Goal: Task Accomplishment & Management: Complete application form

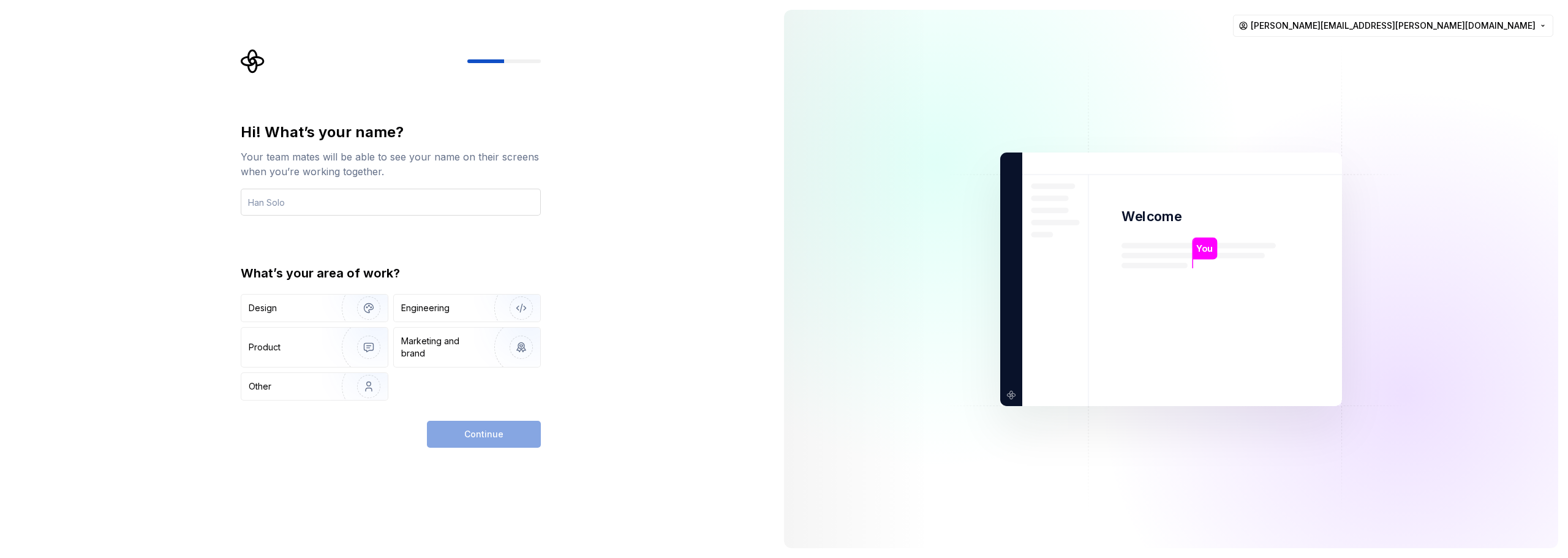
click at [368, 208] on input "text" at bounding box center [390, 202] width 300 height 27
type input "[PERSON_NAME]"
click at [296, 309] on div "Design" at bounding box center [288, 307] width 77 height 12
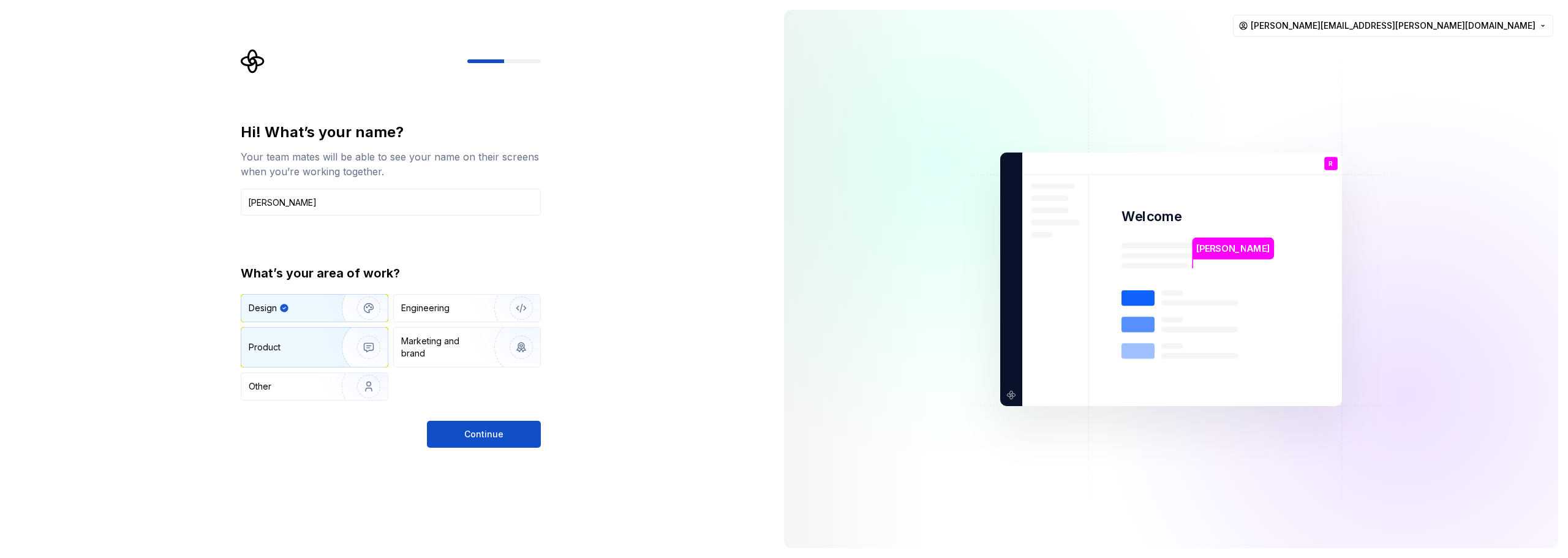
click at [297, 353] on div "Product" at bounding box center [315, 347] width 147 height 39
click at [318, 316] on div "Design" at bounding box center [315, 307] width 147 height 27
click at [278, 338] on div "Product" at bounding box center [315, 347] width 147 height 39
click at [294, 313] on div "Design" at bounding box center [288, 307] width 77 height 12
click at [484, 433] on span "Continue" at bounding box center [483, 433] width 39 height 12
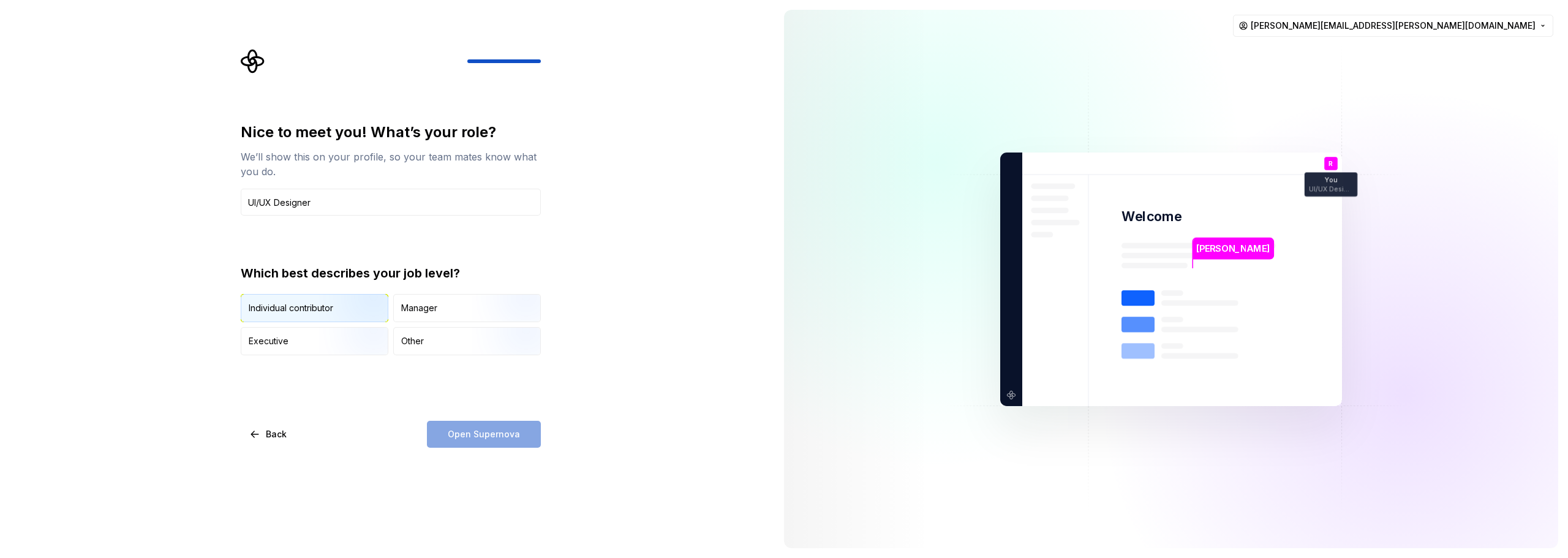
type input "UI/UX Designer"
click at [347, 310] on img "button" at bounding box center [358, 323] width 78 height 82
click at [516, 436] on span "Open Supernova" at bounding box center [483, 433] width 72 height 12
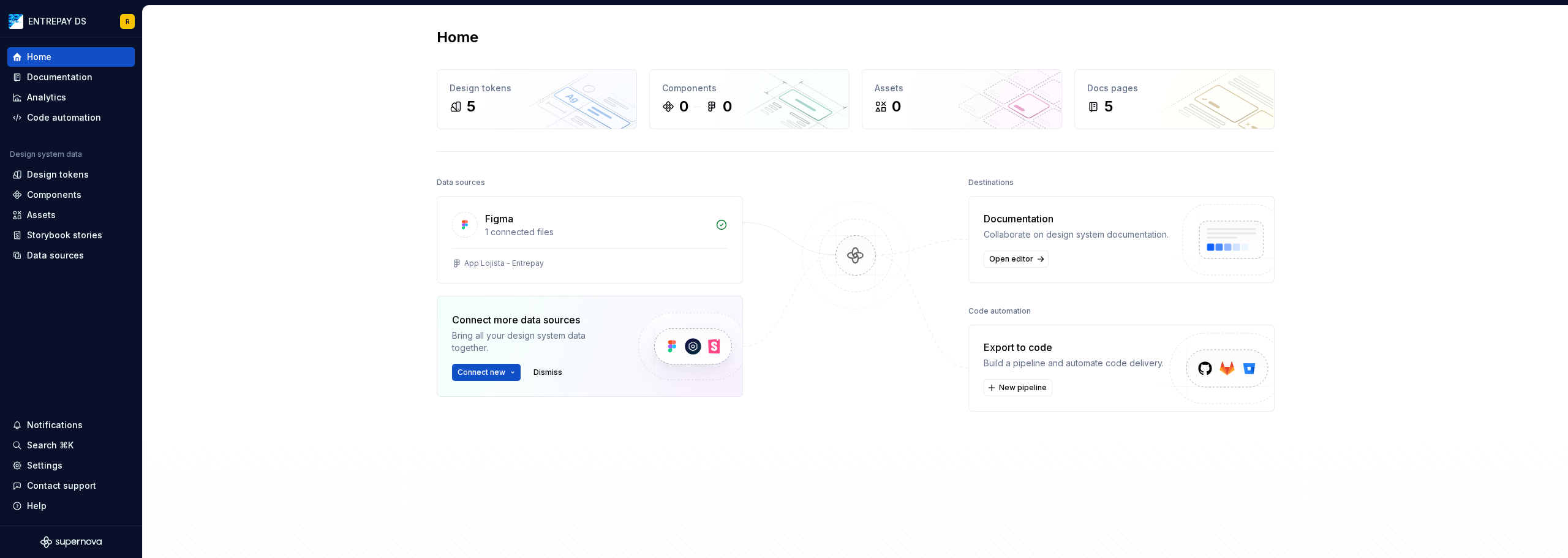
click at [1389, 121] on div "Home Design tokens 5 Components 0 0 Assets 0 Docs pages 5 Data sources Figma 1 …" at bounding box center [855, 292] width 1425 height 575
